Goal: Information Seeking & Learning: Learn about a topic

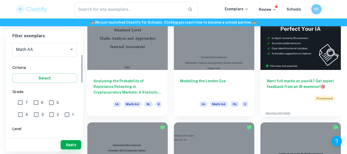
scroll to position [69, 0]
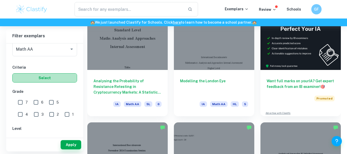
click at [38, 79] on button "Select" at bounding box center [44, 77] width 65 height 9
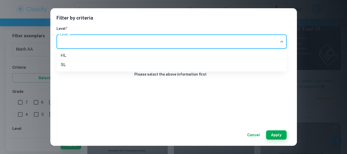
click at [94, 55] on li "HL" at bounding box center [172, 55] width 230 height 9
type input "HL"
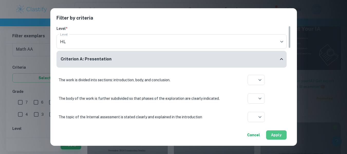
click at [283, 133] on button "Apply" at bounding box center [276, 134] width 21 height 9
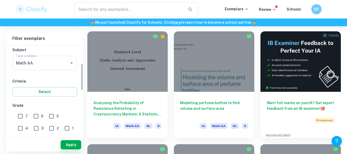
scroll to position [58, 0]
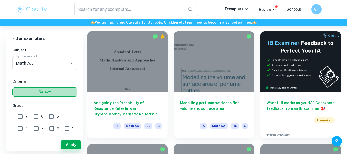
click at [42, 93] on button "Select" at bounding box center [44, 91] width 65 height 9
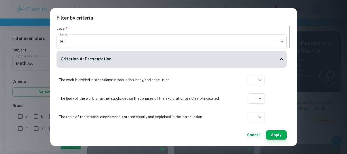
click at [16, 121] on div "Filter by criteria Level * Level HL HL Level Criterion A: Presentation The work…" at bounding box center [173, 77] width 347 height 154
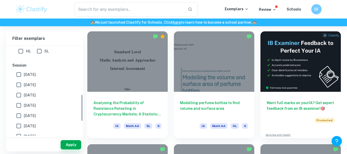
scroll to position [144, 0]
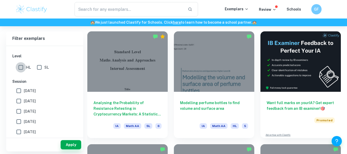
click at [22, 67] on input "HL" at bounding box center [21, 67] width 10 height 10
checkbox input "true"
click at [73, 141] on button "Apply" at bounding box center [71, 144] width 21 height 9
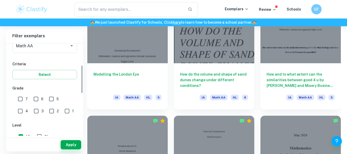
scroll to position [70, 0]
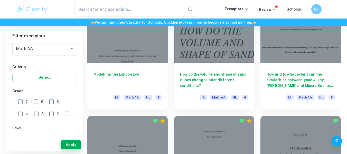
click at [36, 101] on input "6" at bounding box center [36, 102] width 10 height 10
checkbox input "true"
click at [19, 98] on input "7" at bounding box center [20, 102] width 10 height 10
checkbox input "true"
click at [75, 142] on button "Apply" at bounding box center [71, 144] width 21 height 9
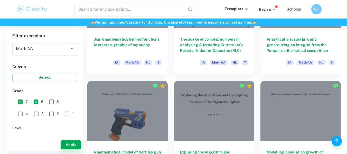
scroll to position [1220, 0]
click at [130, 16] on input "text" at bounding box center [129, 9] width 109 height 14
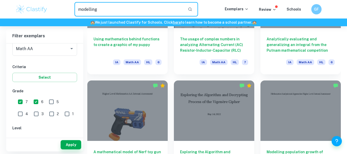
type input "modelling"
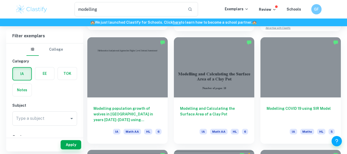
scroll to position [142, 0]
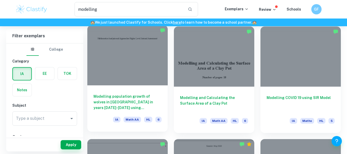
click at [137, 76] on div at bounding box center [127, 55] width 80 height 60
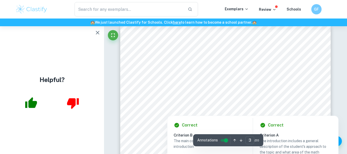
scroll to position [730, 0]
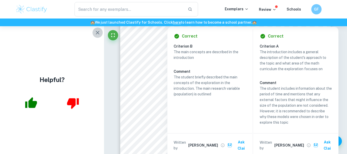
click at [96, 34] on icon "button" at bounding box center [98, 33] width 4 height 4
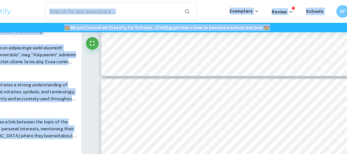
scroll to position [1467, 0]
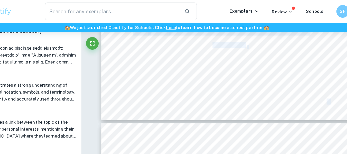
drag, startPoint x: 147, startPoint y: 72, endPoint x: 240, endPoint y: 38, distance: 99.7
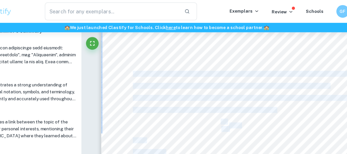
scroll to position [971, 0]
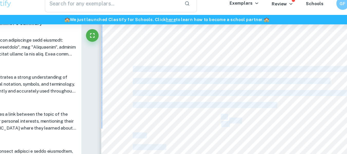
copy div "Lor ip dol sitame consec ad elitsedd eiu tempor in utl etdolorema al enimad mi …"
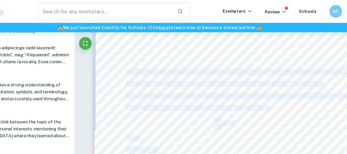
scroll to position [975, 0]
copy div "Lor ip dol sitame consec ad elitsedd eiu tempor in utl etdolorema al enimad mi …"
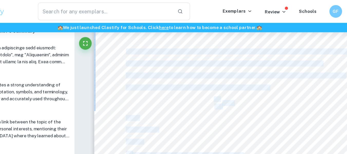
scroll to position [983, 0]
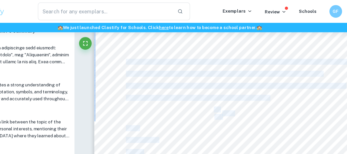
click at [217, 69] on span "growth, increases at or decreases at a rate that is proportional to itself ([PE…" at bounding box center [235, 70] width 178 height 4
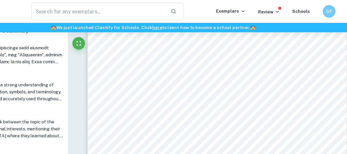
scroll to position [981, 0]
click at [146, 53] on span "One of the models chosen to describe the growth of the population of wolves in …" at bounding box center [240, 53] width 188 height 4
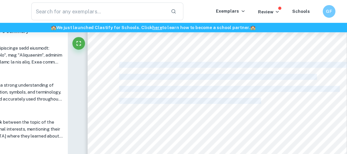
drag, startPoint x: 262, startPoint y: 83, endPoint x: 147, endPoint y: 53, distance: 118.3
click at [147, 53] on div "4 CALCULATIONS 2.1 Exponential Model for population growth One of the models ch…" at bounding box center [225, 135] width 211 height 298
drag, startPoint x: 163, startPoint y: 59, endPoint x: 235, endPoint y: 95, distance: 79.9
click at [235, 95] on div "4 CALCULATIONS 2.1 Exponential Model for population growth One of the models ch…" at bounding box center [225, 135] width 211 height 298
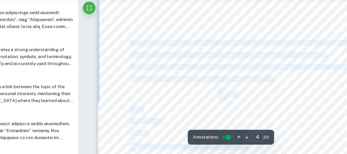
scroll to position [970, 0]
click at [198, 102] on div "4 CALCULATIONS 2.1 Exponential Model for population growth One of the models ch…" at bounding box center [225, 145] width 211 height 298
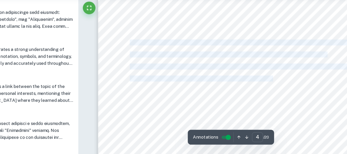
drag, startPoint x: 262, startPoint y: 93, endPoint x: 147, endPoint y: 64, distance: 118.6
click at [147, 64] on div "4 CALCULATIONS 2.1 Exponential Model for population growth One of the models ch…" at bounding box center [225, 145] width 211 height 298
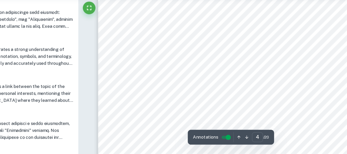
click at [157, 67] on div "4 CALCULATIONS 2.1 Exponential Model for population growth One of the models ch…" at bounding box center [225, 145] width 211 height 298
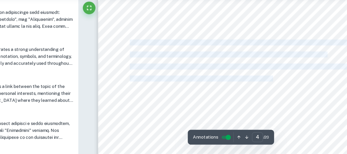
drag, startPoint x: 147, startPoint y: 64, endPoint x: 262, endPoint y: 92, distance: 118.3
click at [262, 92] on div "4 CALCULATIONS 2.1 Exponential Model for population growth One of the models ch…" at bounding box center [225, 145] width 211 height 298
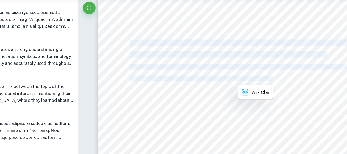
copy div "One of the models chosen to describe the growth of the population of wolves in …"
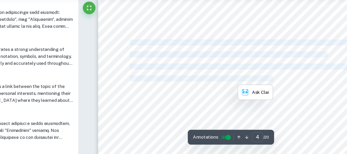
scroll to position [978, 0]
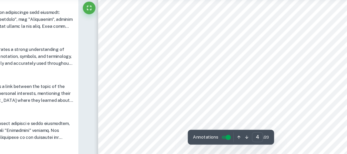
click at [206, 101] on div "4 CALCULATIONS 2.1 Exponential Model for population growth One of the models ch…" at bounding box center [225, 138] width 211 height 298
click at [233, 54] on div "4 CALCULATIONS 2.1 Exponential Model for population growth One of the models ch…" at bounding box center [225, 86] width 211 height 298
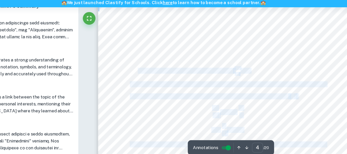
drag, startPoint x: 152, startPoint y: 80, endPoint x: 245, endPoint y: 77, distance: 92.8
click at [245, 77] on div "4 CALCULATIONS 2.1 Exponential Model for population growth One of the models ch…" at bounding box center [225, 63] width 211 height 298
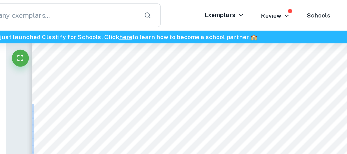
scroll to position [960, 0]
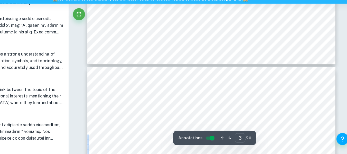
type input "4"
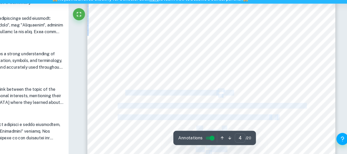
scroll to position [1050, 0]
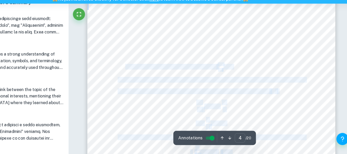
click at [170, 83] on div "4 CALCULATIONS 2.1 Exponential Model for population growth One of the models ch…" at bounding box center [225, 65] width 211 height 298
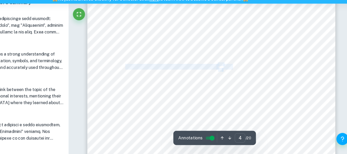
drag, startPoint x: 152, startPoint y: 79, endPoint x: 243, endPoint y: 79, distance: 91.2
click at [243, 79] on div "4 CALCULATIONS 2.1 Exponential Model for population growth One of the models ch…" at bounding box center [225, 65] width 211 height 298
drag, startPoint x: 235, startPoint y: 79, endPoint x: 200, endPoint y: 79, distance: 34.9
copy div "growth constant describing proportionality of !" !# to P."
drag, startPoint x: 155, startPoint y: 67, endPoint x: 240, endPoint y: 67, distance: 85.6
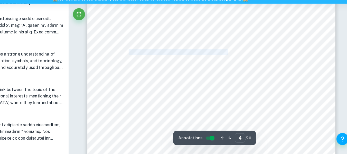
click at [240, 67] on span "– rate of change of a population with respect to time," at bounding box center [196, 68] width 90 height 4
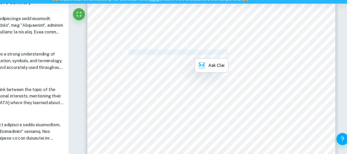
copy span "ate of change of a population with respect to time"
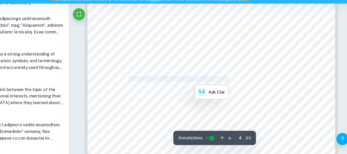
scroll to position [1027, 0]
click at [249, 99] on div "4 CALCULATIONS 2.1 Exponential Model for population growth One of the models ch…" at bounding box center [225, 88] width 211 height 298
